Goal: Task Accomplishment & Management: Complete application form

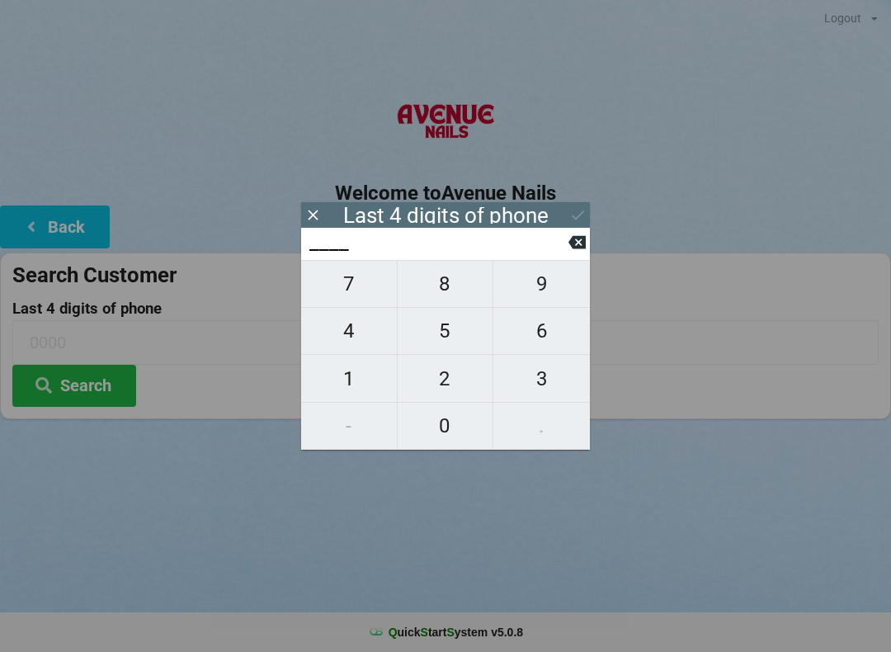
scroll to position [96, 2]
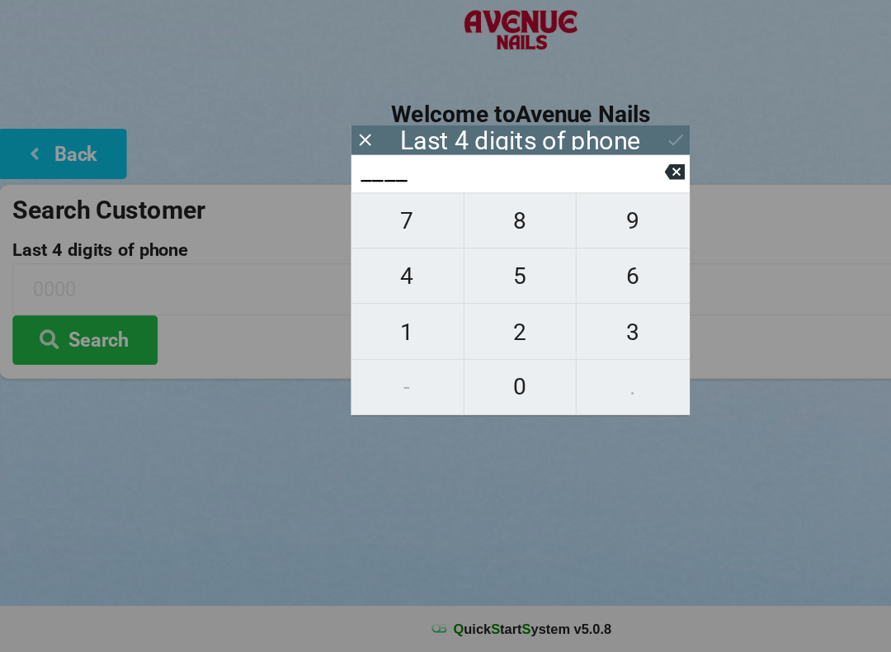
click at [441, 408] on span "0" at bounding box center [446, 425] width 96 height 35
type input "0___"
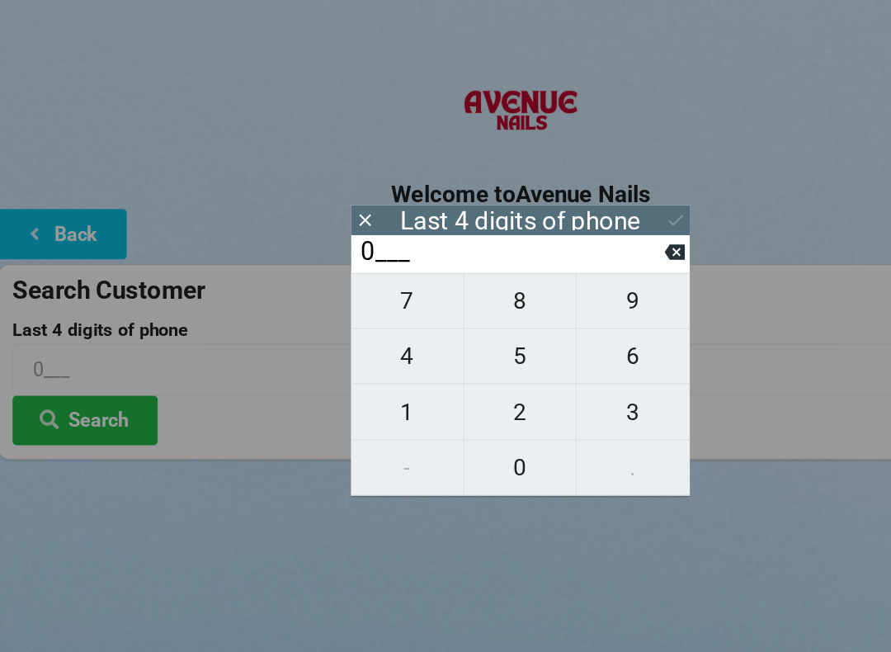
click at [356, 363] on span "1" at bounding box center [349, 378] width 96 height 35
type input "01__"
click at [417, 408] on span "0" at bounding box center [446, 425] width 96 height 35
type input "010_"
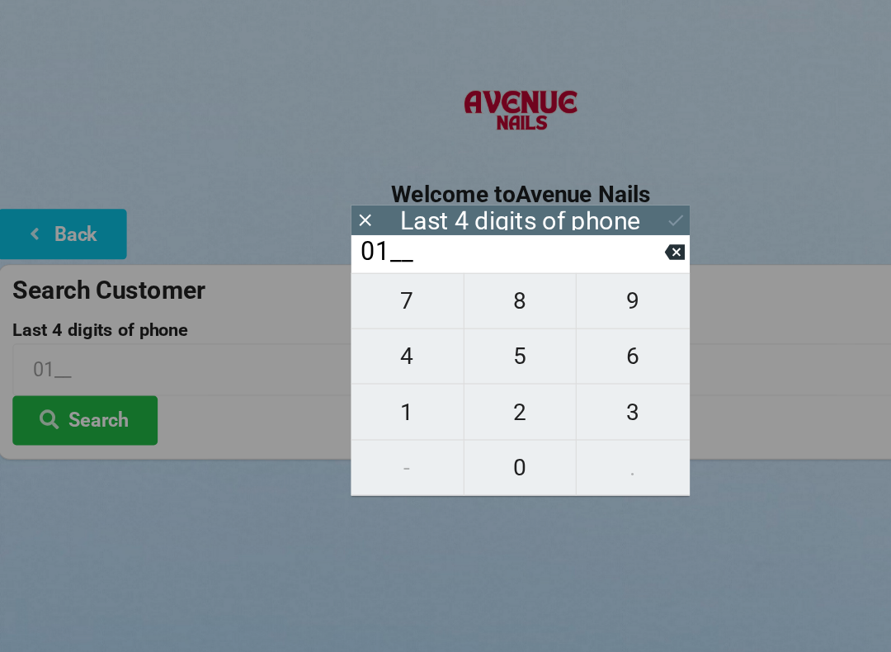
type input "010_"
click at [547, 361] on span "3" at bounding box center [541, 378] width 97 height 35
type input "0103"
click at [570, 206] on icon at bounding box center [577, 214] width 17 height 17
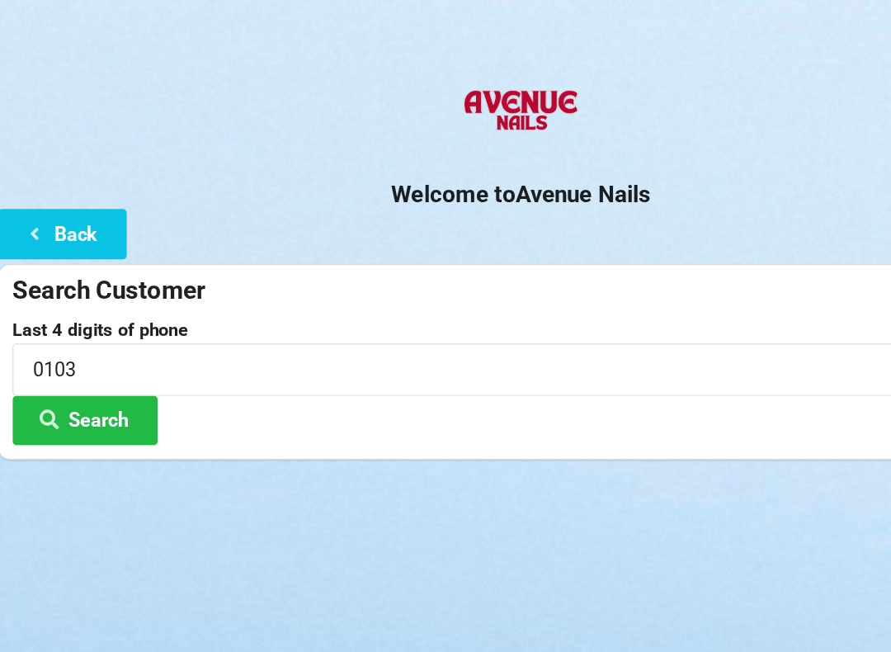
click at [81, 365] on button "Search" at bounding box center [74, 386] width 124 height 42
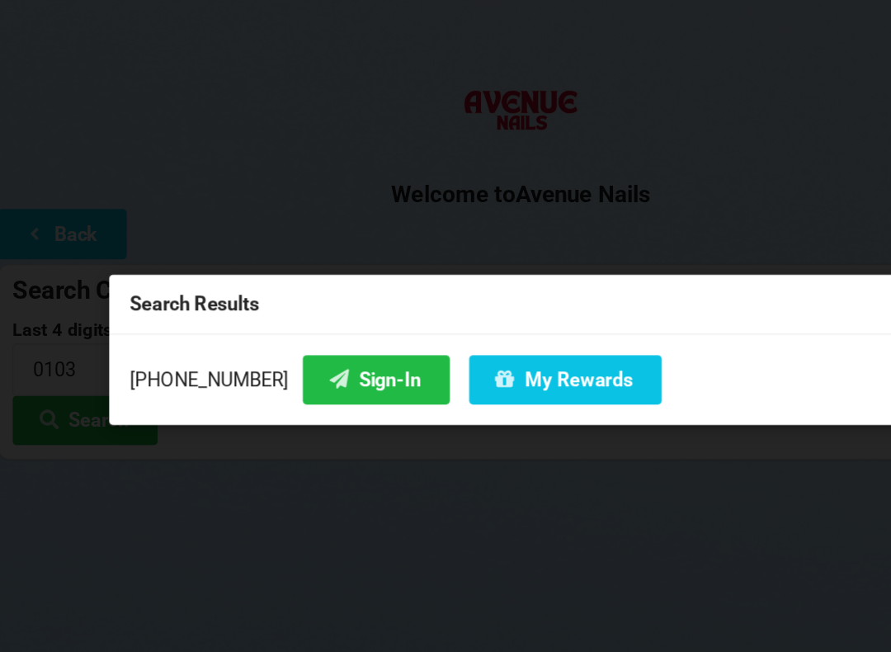
click at [296, 330] on button "Sign-In" at bounding box center [322, 351] width 125 height 42
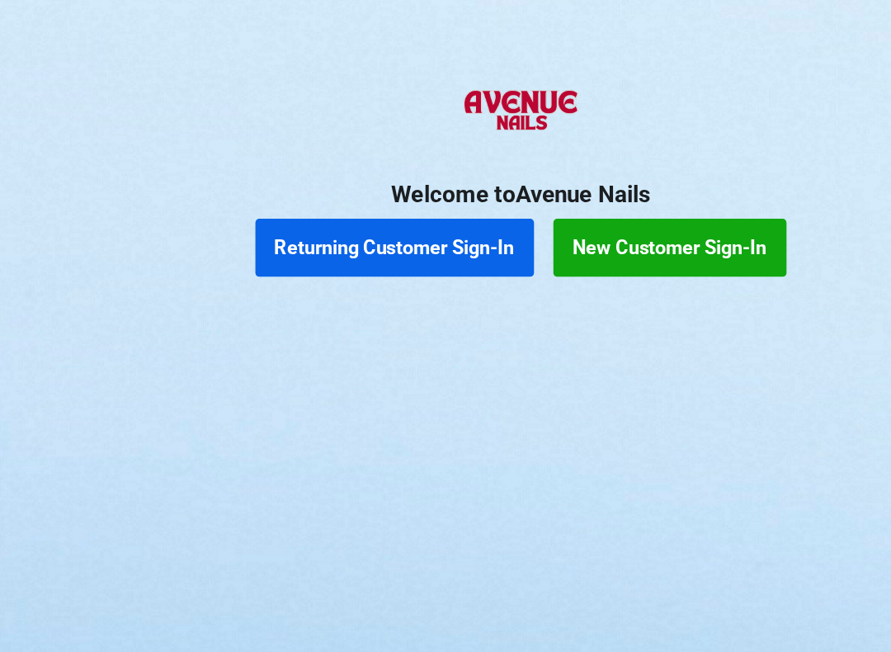
click at [366, 214] on button "Returning Customer Sign-In" at bounding box center [338, 239] width 238 height 50
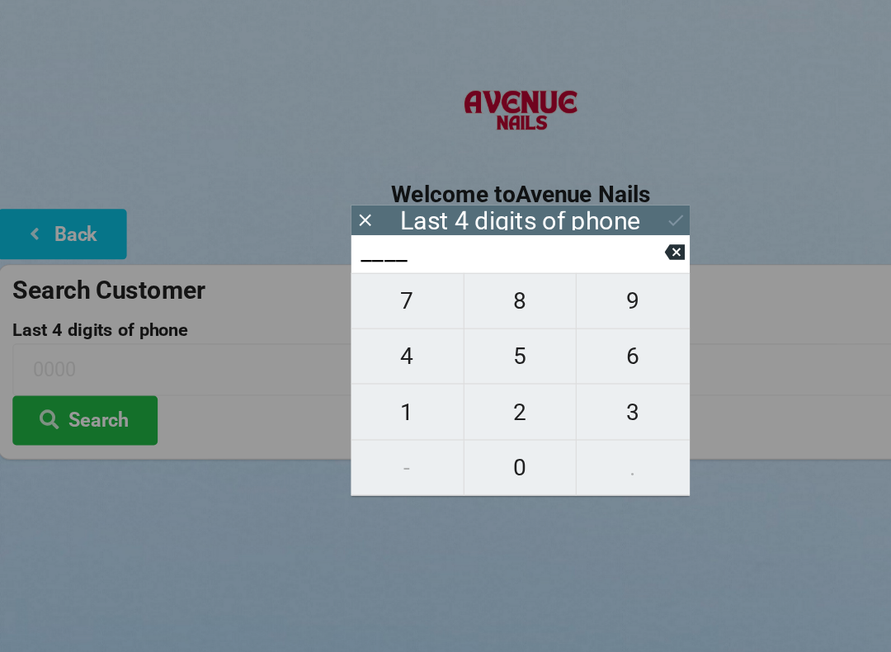
click at [459, 408] on span "0" at bounding box center [446, 425] width 96 height 35
type input "0___"
click at [565, 233] on input "0___" at bounding box center [438, 242] width 261 height 26
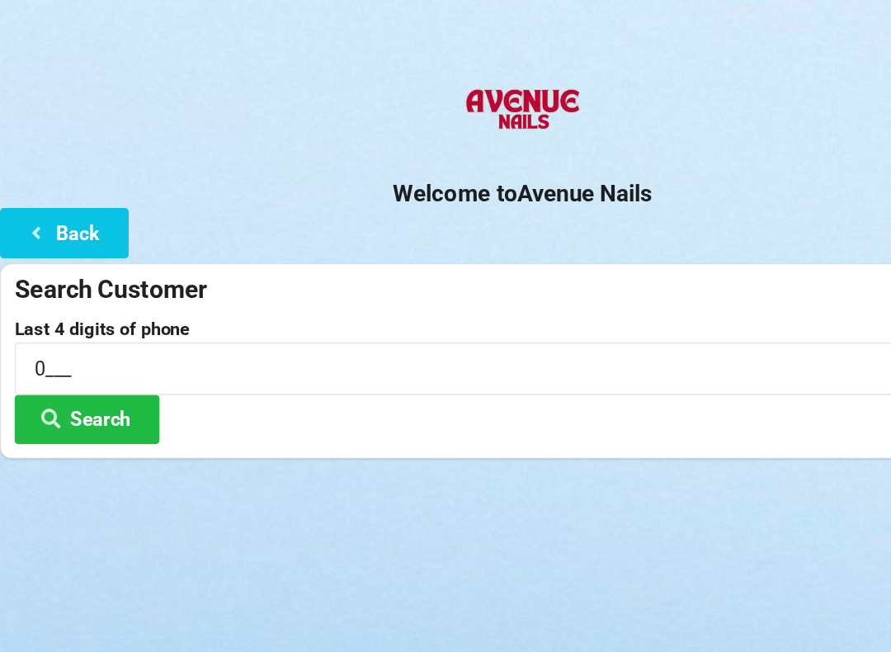
click at [61, 205] on button "Back" at bounding box center [55, 226] width 110 height 42
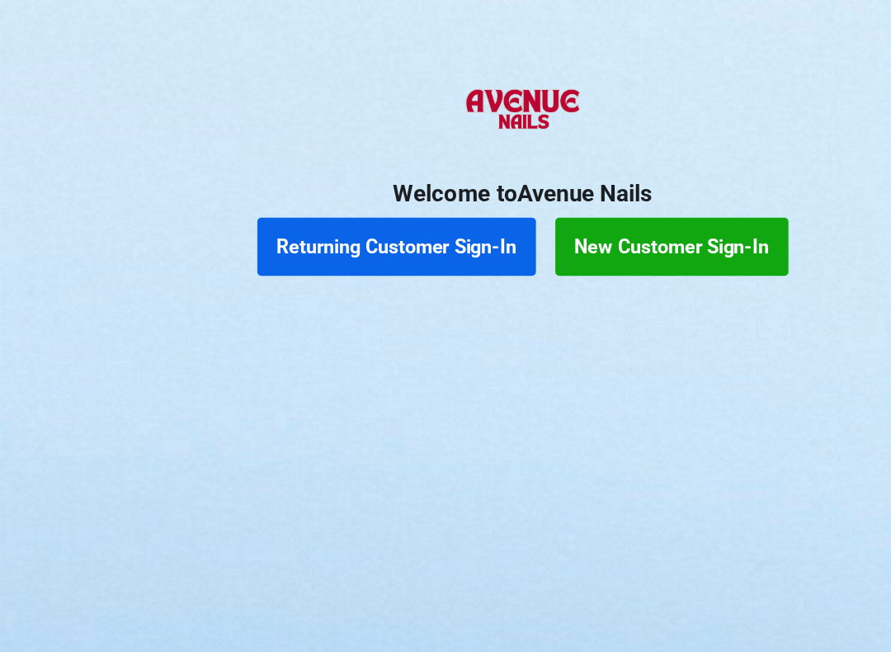
click at [591, 214] on button "New Customer Sign-In" at bounding box center [573, 239] width 199 height 50
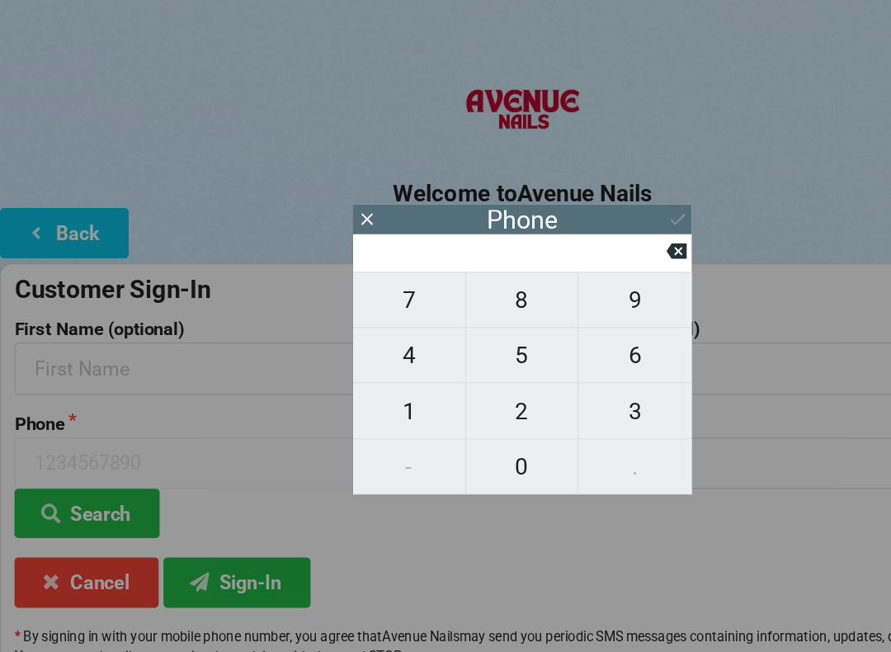
click at [564, 266] on span "9" at bounding box center [541, 283] width 97 height 35
type input "9"
click at [454, 314] on span "5" at bounding box center [446, 331] width 96 height 35
type input "95"
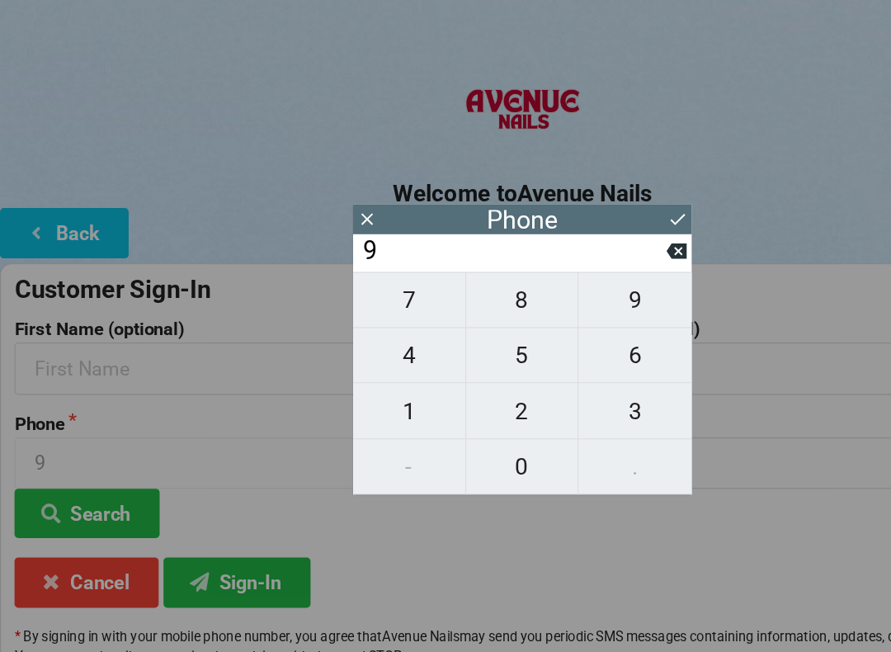
type input "95"
click at [359, 365] on span "1" at bounding box center [349, 378] width 96 height 35
type input "951"
click at [456, 314] on span "5" at bounding box center [446, 331] width 96 height 35
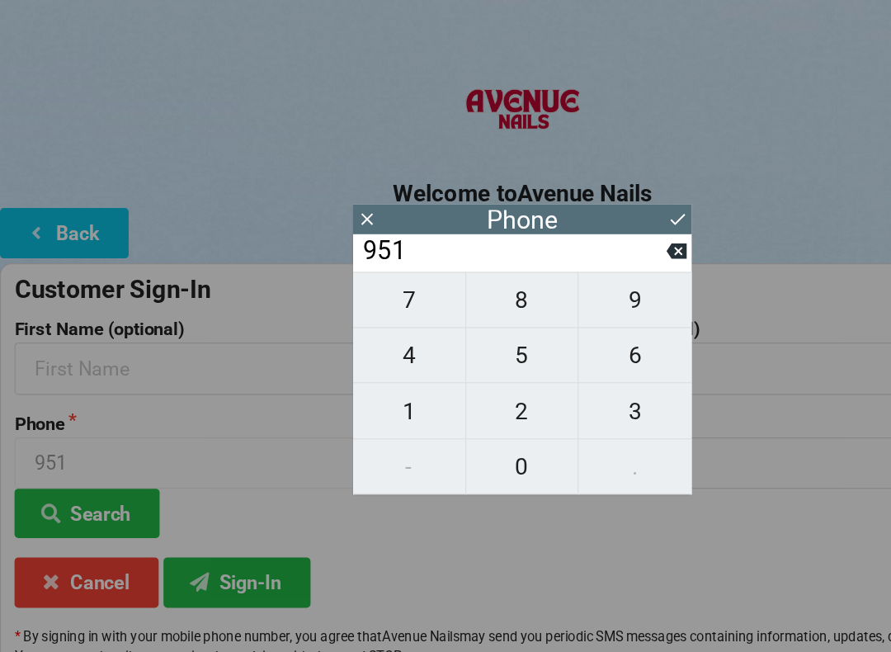
type input "9515"
click at [434, 361] on span "2" at bounding box center [446, 378] width 96 height 35
type input "95152"
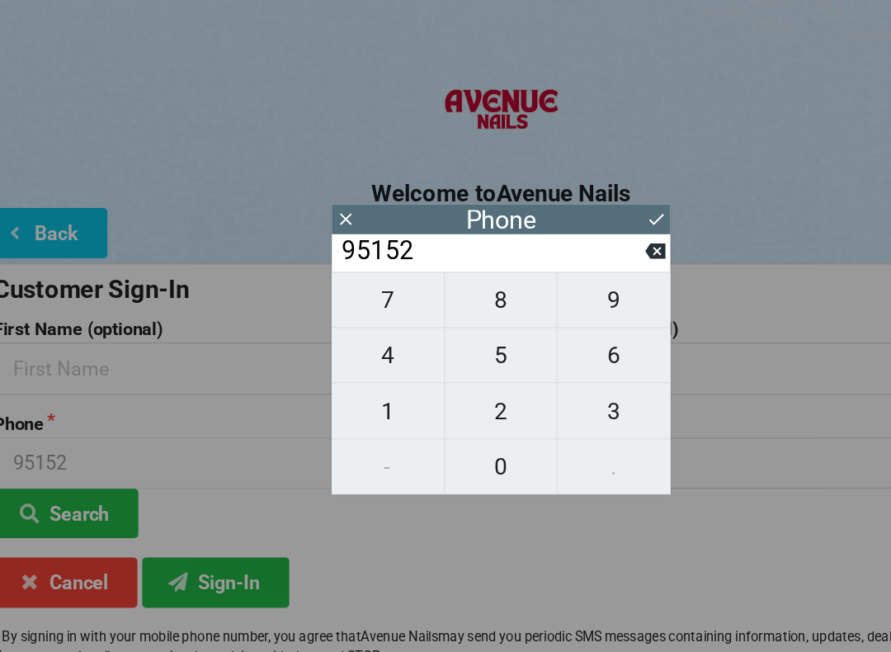
click at [431, 361] on span "2" at bounding box center [446, 378] width 96 height 35
type input "951522"
click at [431, 408] on span "0" at bounding box center [446, 425] width 96 height 35
type input "9515220"
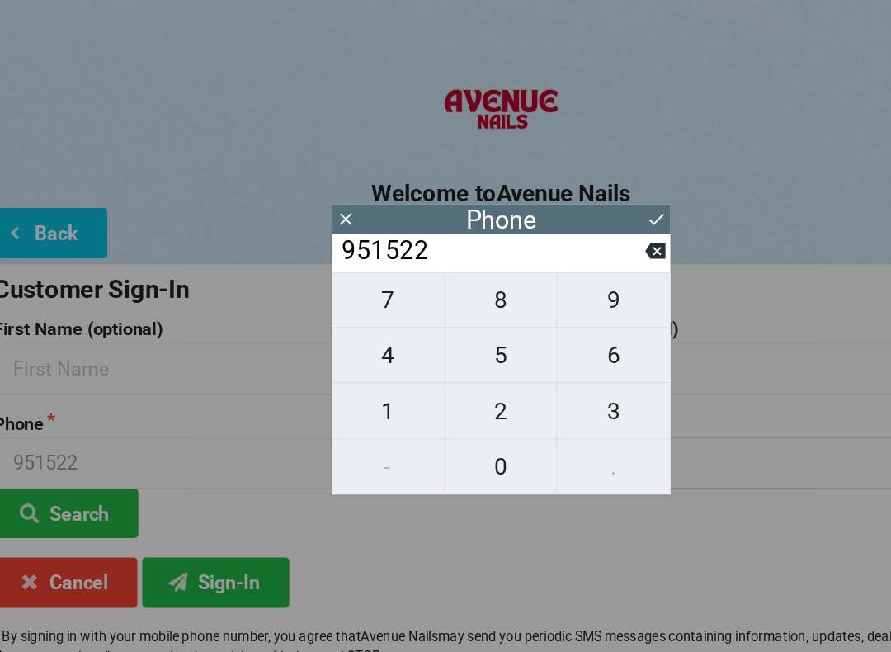
type input "9515220"
click at [341, 361] on span "1" at bounding box center [349, 378] width 96 height 35
type input "95152201"
click at [414, 408] on span "0" at bounding box center [446, 425] width 96 height 35
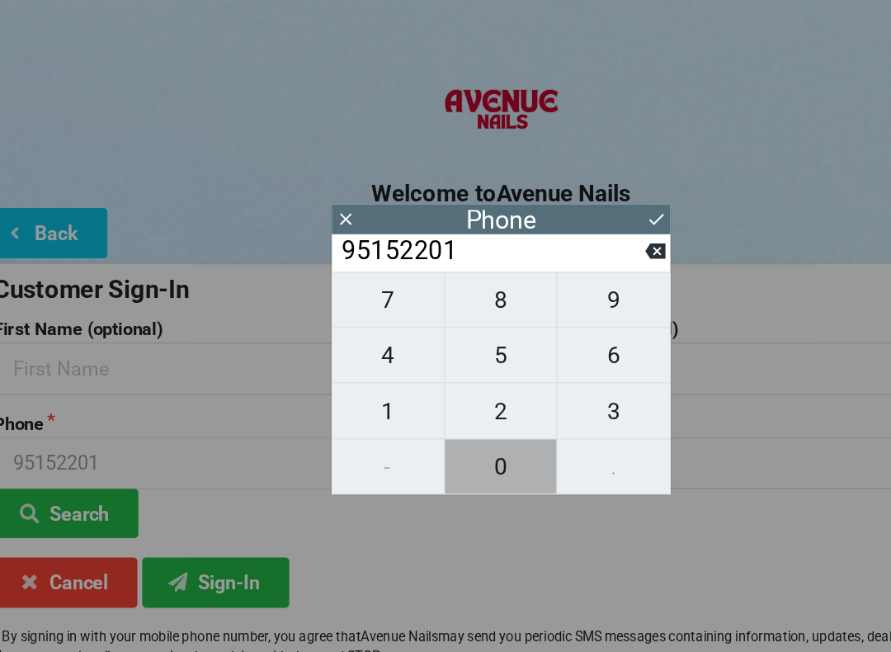
type input "951522010"
click at [538, 361] on span "3" at bounding box center [541, 378] width 97 height 35
type input "9515220103"
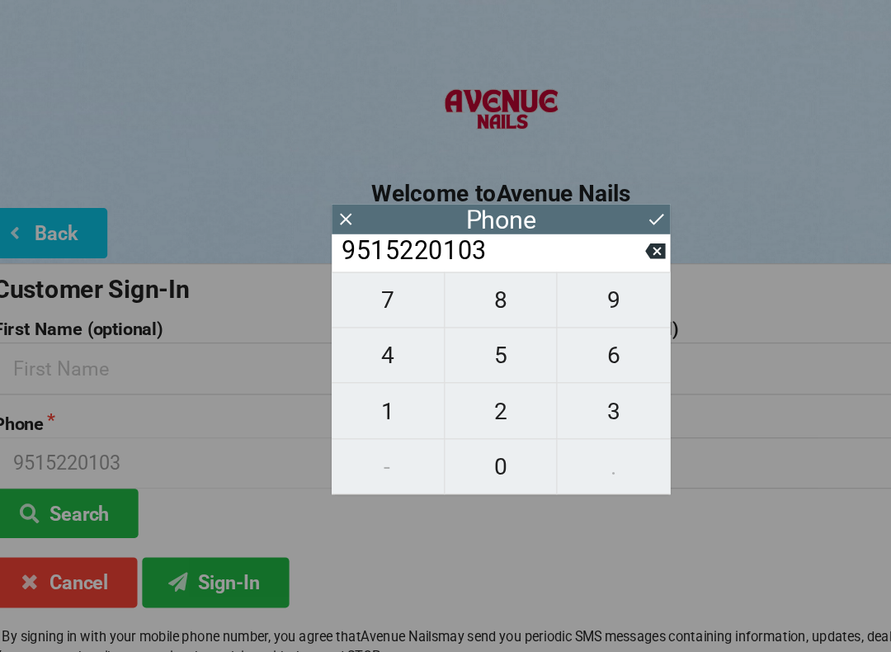
click at [569, 206] on icon at bounding box center [577, 214] width 17 height 17
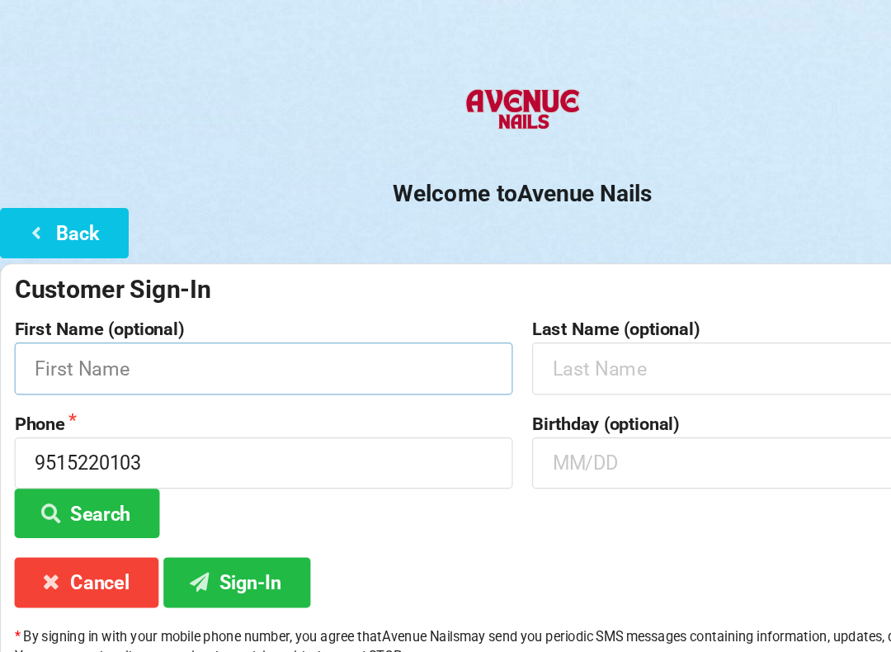
click at [367, 320] on input "text" at bounding box center [224, 342] width 425 height 44
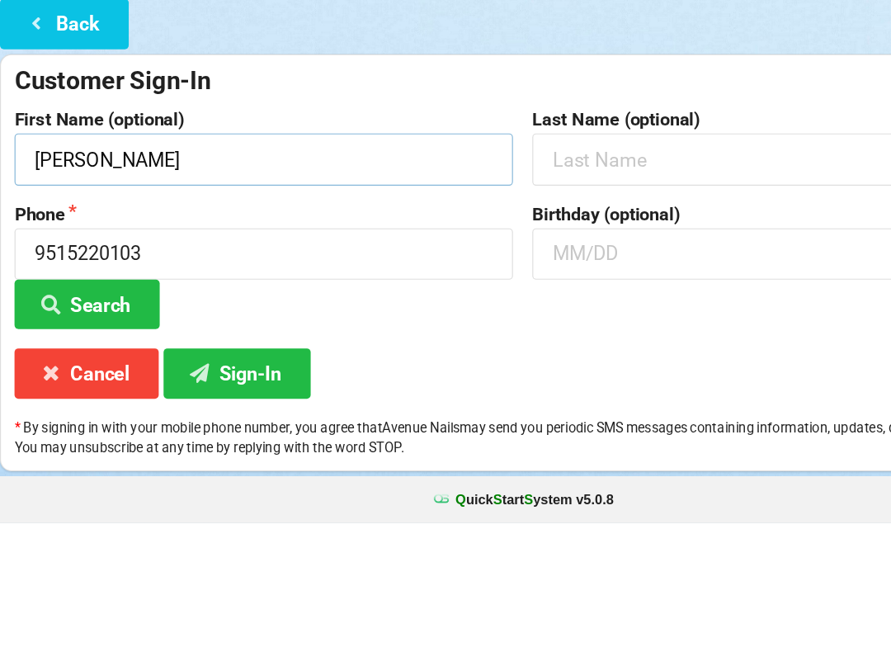
type input "[PERSON_NAME]"
click at [606, 320] on input "text" at bounding box center [666, 342] width 425 height 44
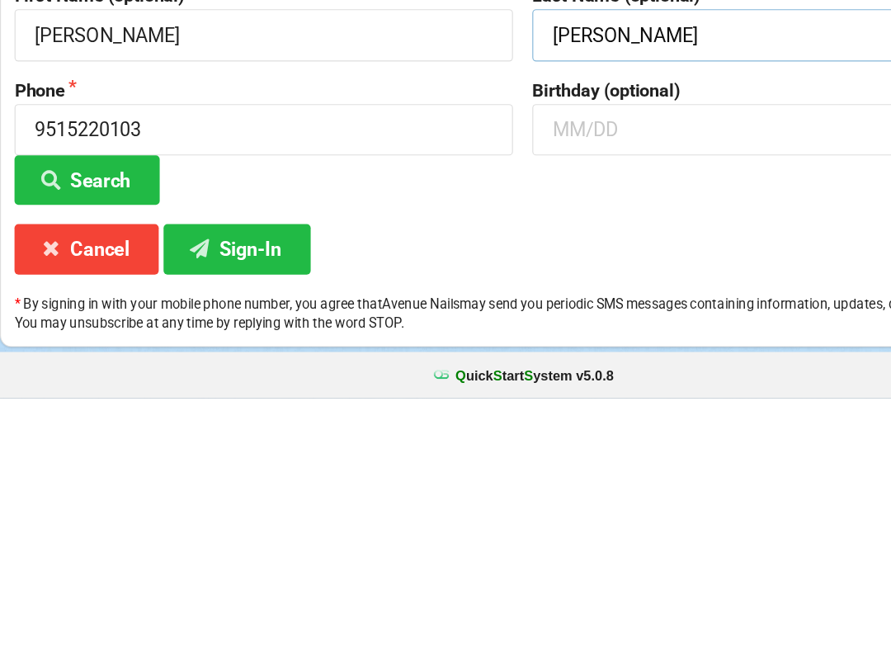
type input "[PERSON_NAME]"
click at [226, 503] on button "Sign-In" at bounding box center [201, 524] width 125 height 42
